Goal: Task Accomplishment & Management: Manage account settings

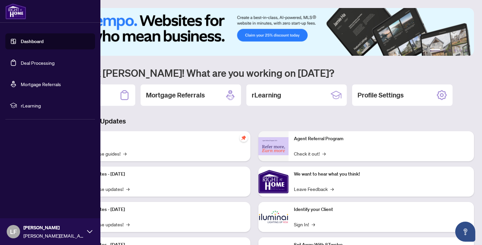
click at [30, 60] on link "Deal Processing" at bounding box center [38, 63] width 34 height 6
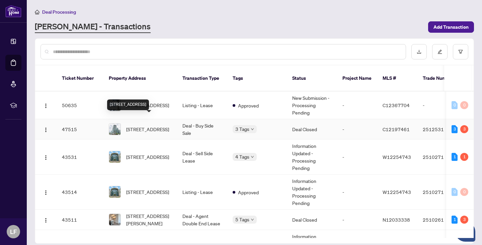
click at [168, 126] on span "[STREET_ADDRESS]" at bounding box center [147, 129] width 43 height 7
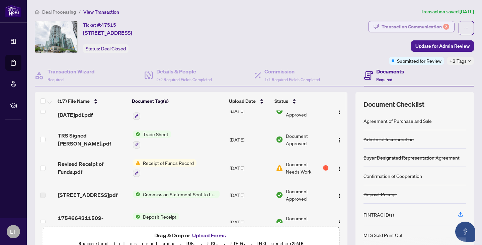
click at [422, 24] on div "Transaction Communication 3" at bounding box center [415, 26] width 68 height 11
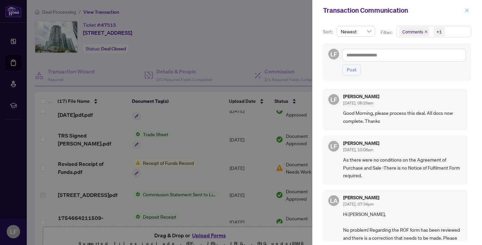
click at [466, 10] on icon "close" at bounding box center [467, 10] width 4 height 4
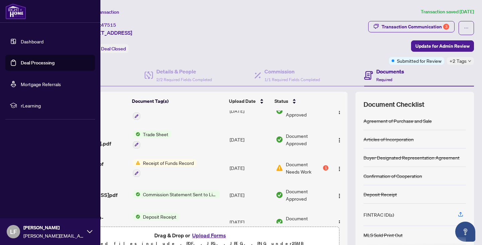
click at [26, 61] on link "Deal Processing" at bounding box center [38, 63] width 34 height 6
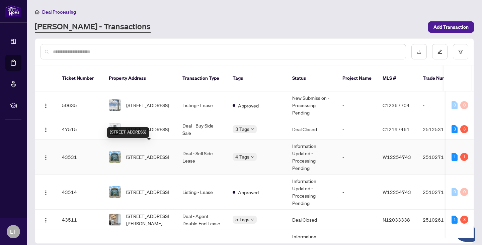
click at [152, 153] on span "[STREET_ADDRESS]" at bounding box center [147, 156] width 43 height 7
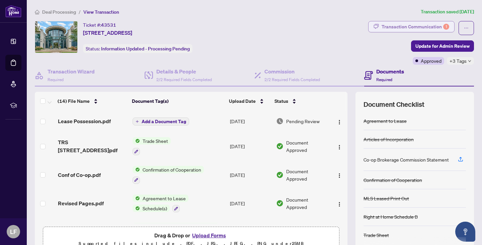
click at [409, 26] on div "Transaction Communication 1" at bounding box center [415, 26] width 68 height 11
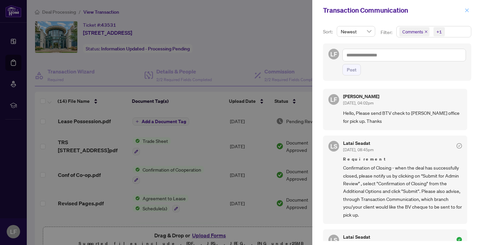
click at [467, 9] on icon "close" at bounding box center [466, 10] width 5 height 5
